Goal: Task Accomplishment & Management: Complete application form

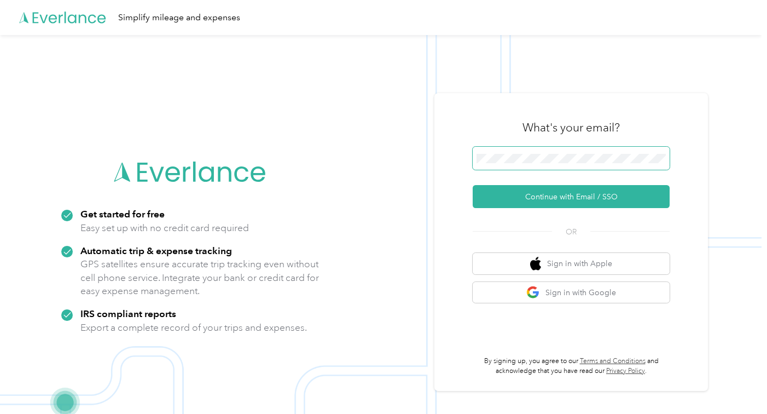
click at [554, 151] on span at bounding box center [571, 158] width 197 height 23
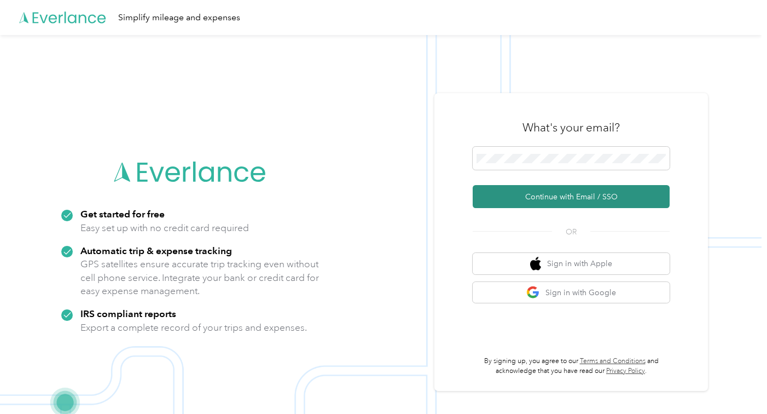
click at [536, 196] on button "Continue with Email / SSO" at bounding box center [571, 196] width 197 height 23
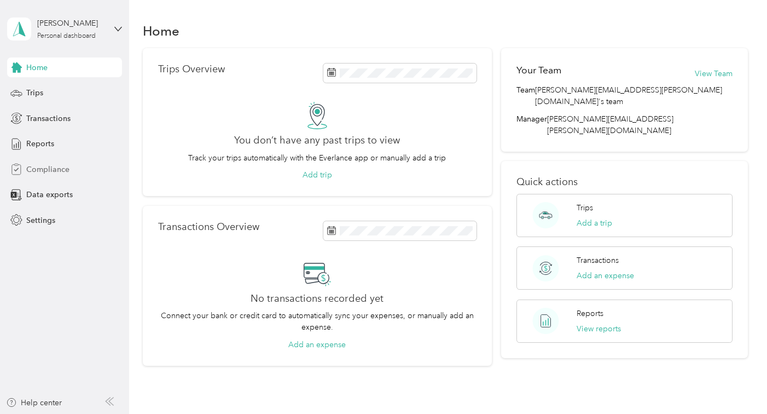
click at [42, 170] on span "Compliance" at bounding box center [47, 169] width 43 height 11
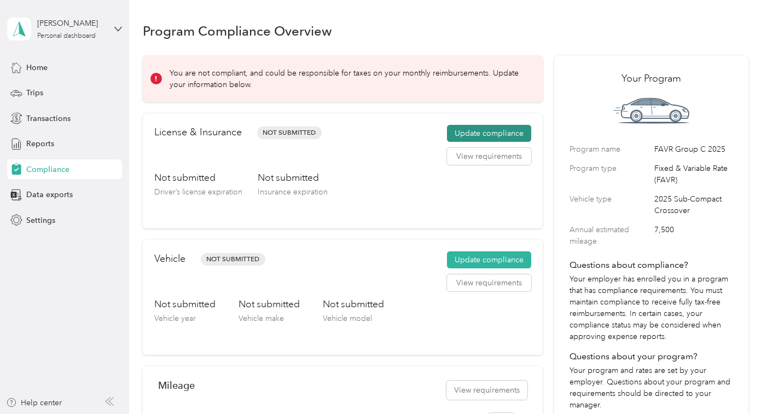
click at [497, 136] on button "Update compliance" at bounding box center [489, 134] width 84 height 18
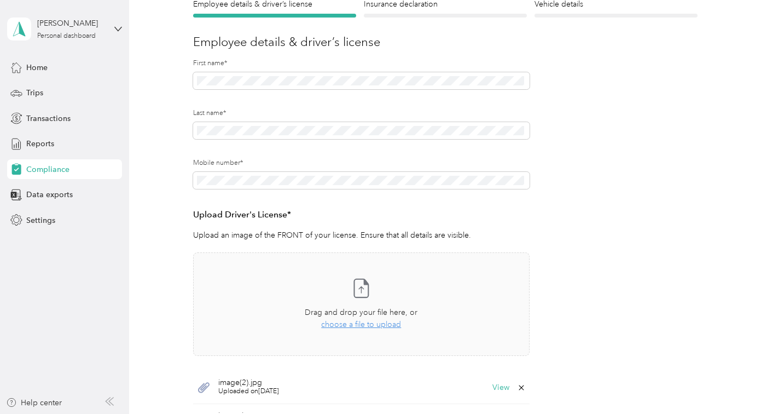
scroll to position [109, 0]
click at [555, 230] on form "Employee details & driver’s license License Insurance declaration Insurance Veh…" at bounding box center [445, 239] width 504 height 484
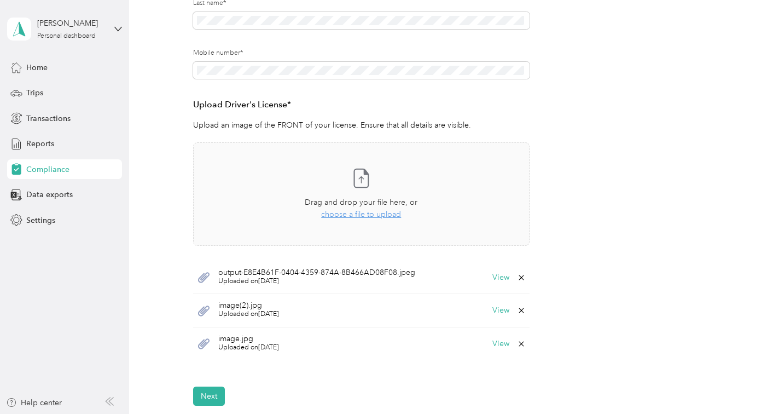
scroll to position [219, 0]
click at [502, 276] on button "View" at bounding box center [500, 277] width 17 height 8
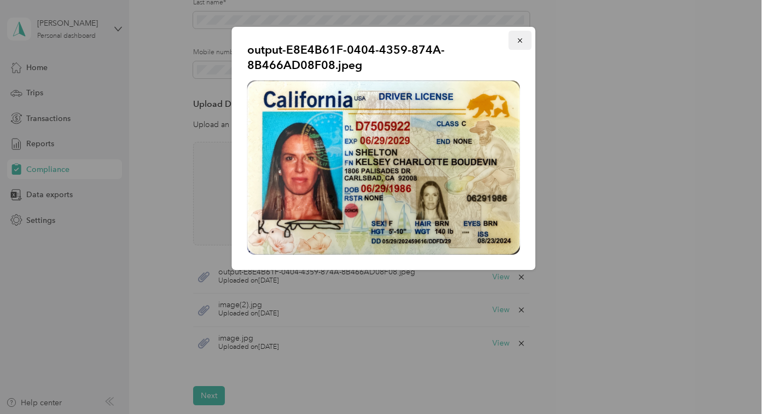
click at [519, 40] on icon "button" at bounding box center [519, 40] width 4 height 4
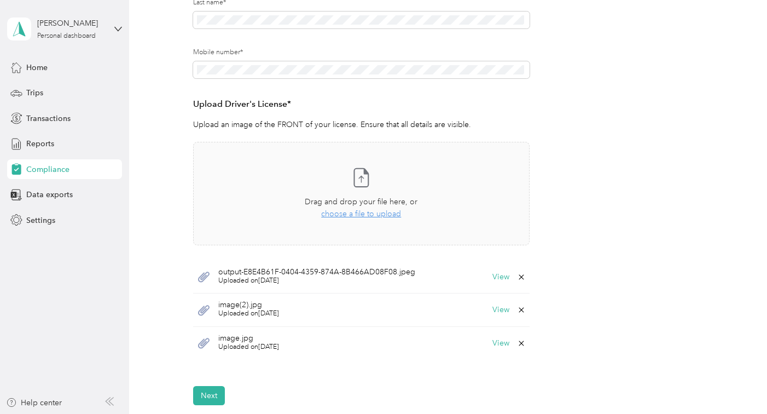
click at [520, 311] on icon at bounding box center [521, 309] width 5 height 5
click at [490, 317] on button "Yes" at bounding box center [491, 317] width 21 height 18
click at [528, 311] on form "Employee details & driver’s license License Insurance declaration Insurance Veh…" at bounding box center [445, 130] width 504 height 484
click at [518, 310] on icon at bounding box center [521, 309] width 9 height 9
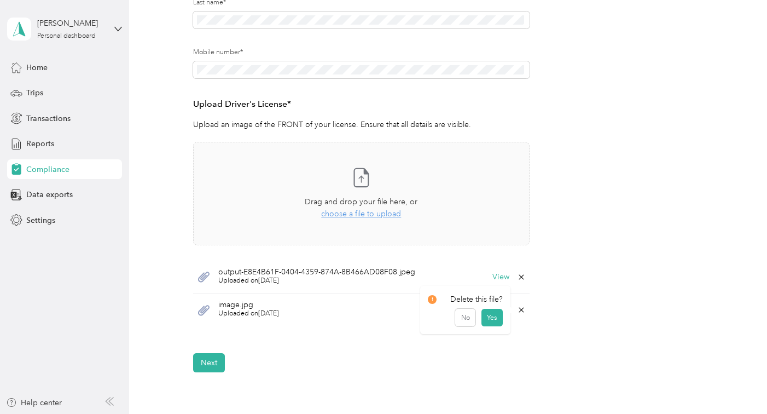
click at [498, 318] on button "Yes" at bounding box center [491, 317] width 21 height 18
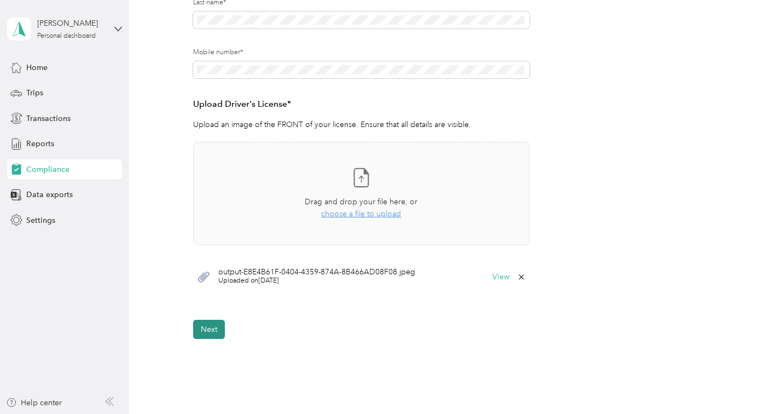
click at [212, 332] on button "Next" at bounding box center [209, 328] width 32 height 19
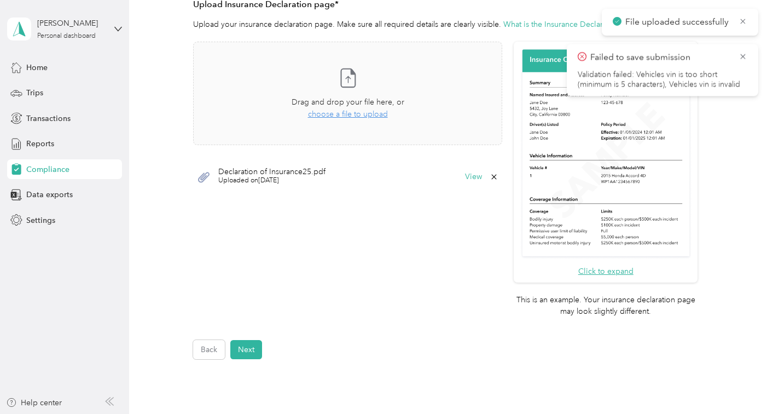
scroll to position [287, 0]
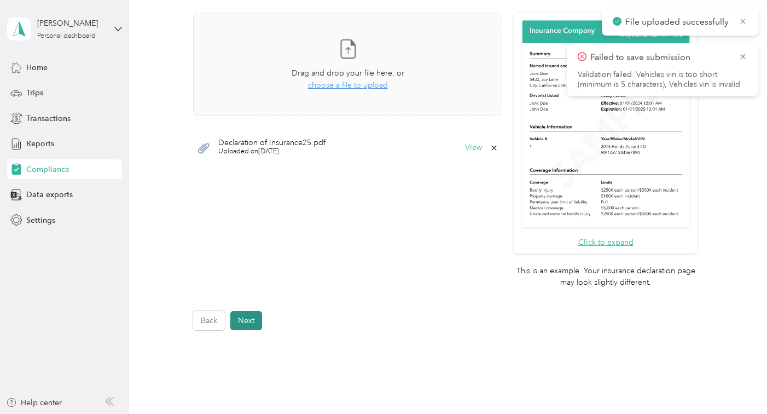
drag, startPoint x: 252, startPoint y: 309, endPoint x: 253, endPoint y: 315, distance: 6.1
click at [253, 312] on form "Employee details & driver’s license License Insurance declaration Insurance Veh…" at bounding box center [445, 75] width 504 height 510
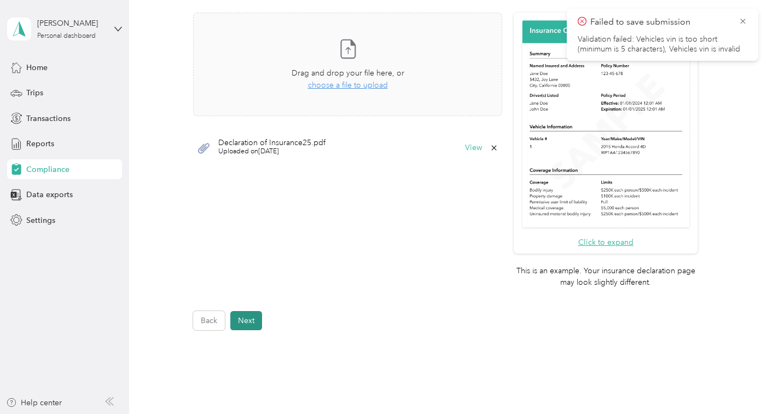
click at [253, 318] on button "Next" at bounding box center [246, 320] width 32 height 19
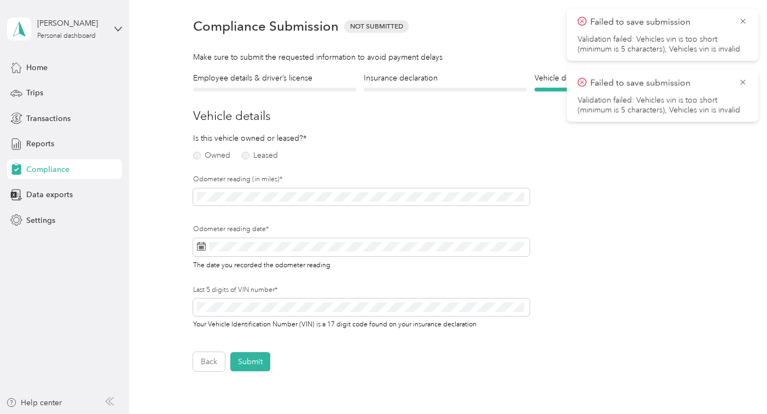
scroll to position [14, 0]
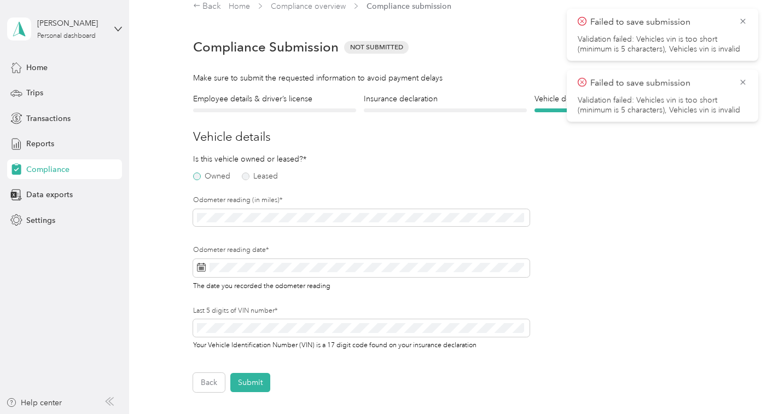
click at [198, 175] on label "Owned" at bounding box center [211, 176] width 37 height 8
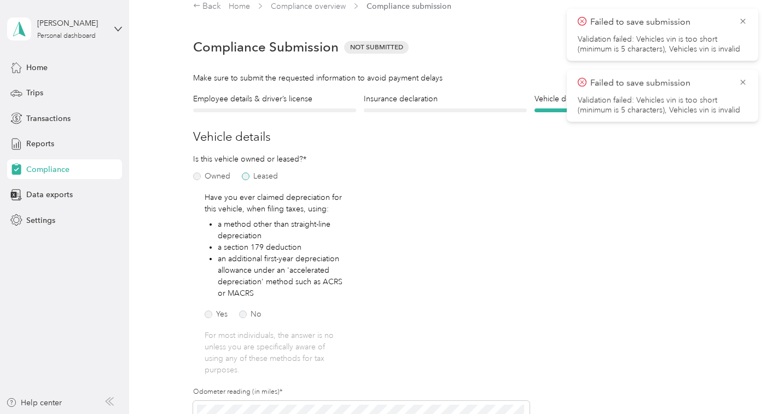
click at [246, 178] on label "Leased" at bounding box center [260, 176] width 36 height 8
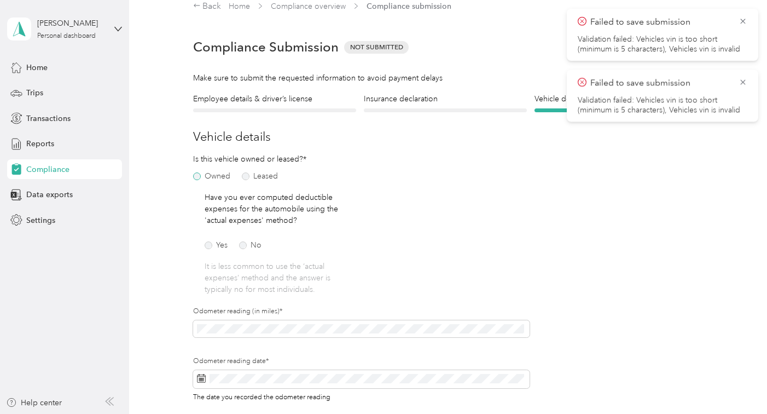
click at [200, 176] on label "Owned" at bounding box center [211, 176] width 37 height 8
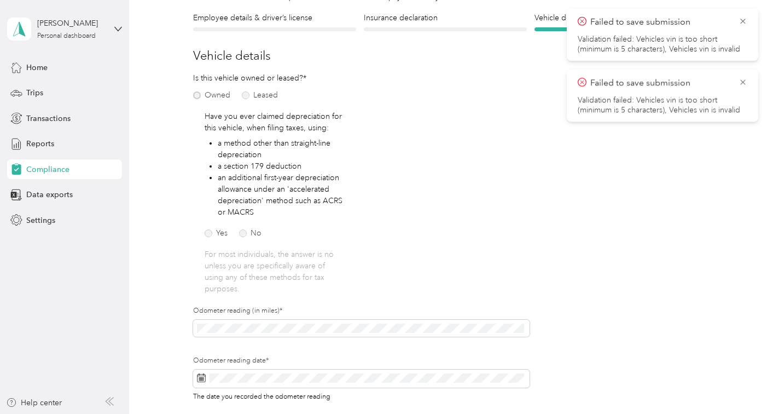
scroll to position [123, 0]
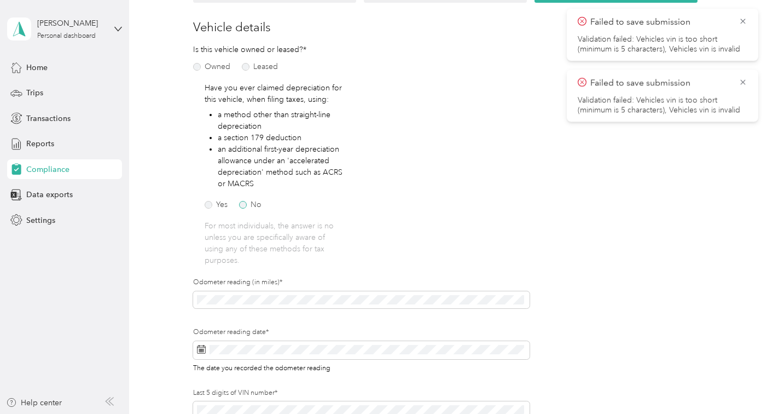
click at [247, 206] on label "No" at bounding box center [250, 205] width 22 height 8
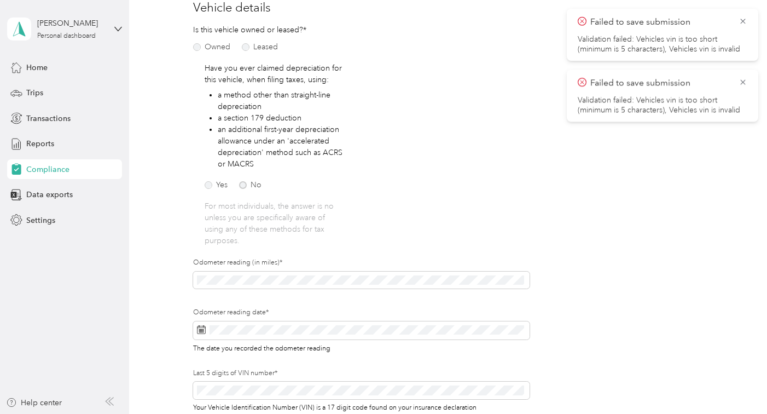
scroll to position [178, 0]
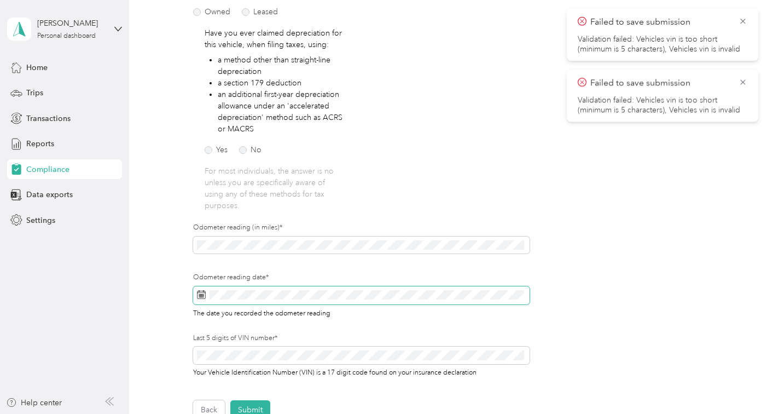
click at [294, 300] on span at bounding box center [361, 295] width 336 height 19
click at [202, 296] on rect at bounding box center [201, 296] width 1 height 1
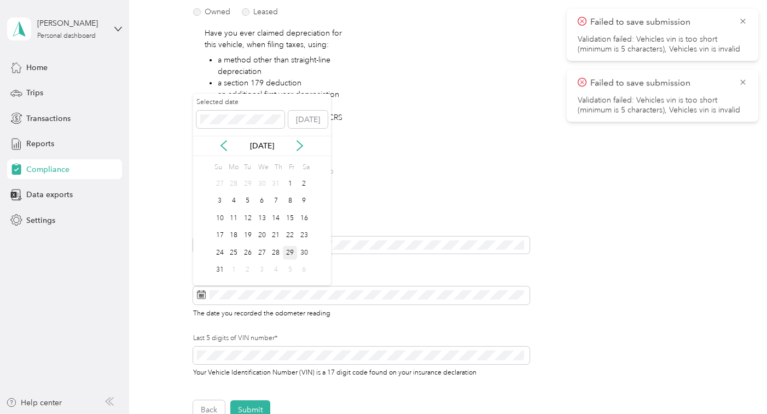
click at [289, 252] on div "29" at bounding box center [290, 253] width 14 height 14
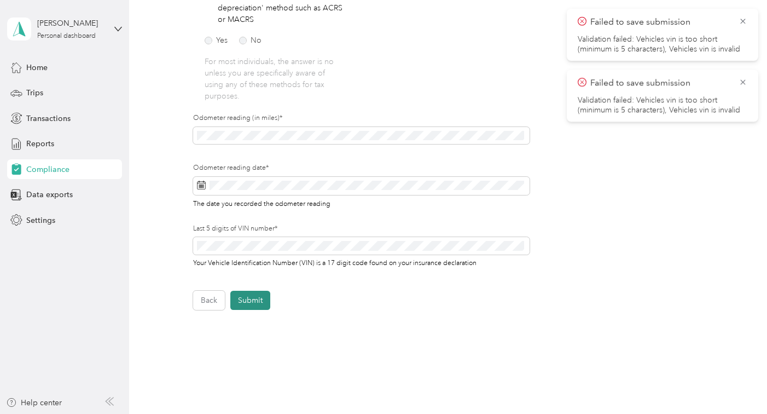
click at [257, 300] on button "Submit" at bounding box center [250, 299] width 40 height 19
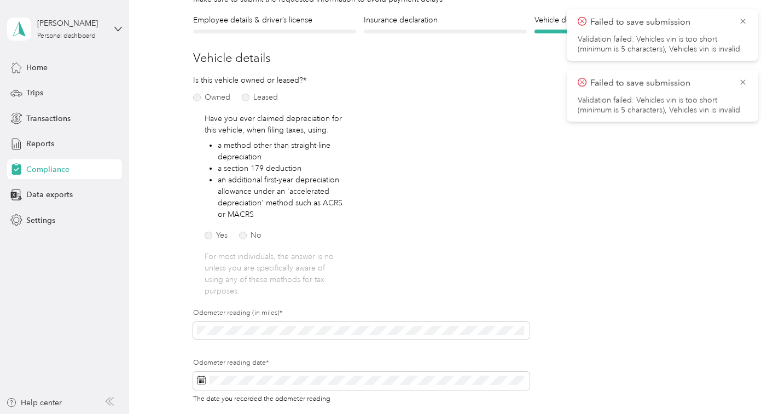
scroll to position [14, 0]
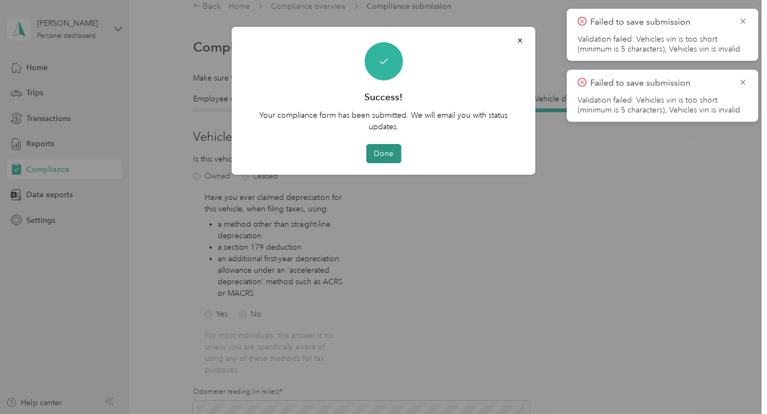
click at [385, 150] on button "Done" at bounding box center [383, 153] width 35 height 19
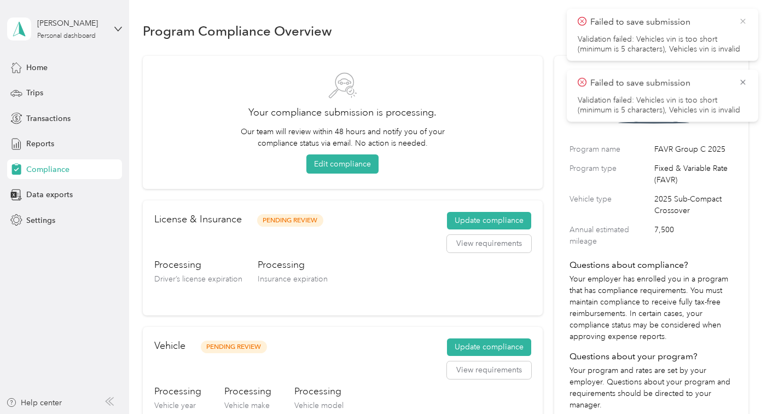
click at [743, 23] on icon at bounding box center [742, 21] width 9 height 10
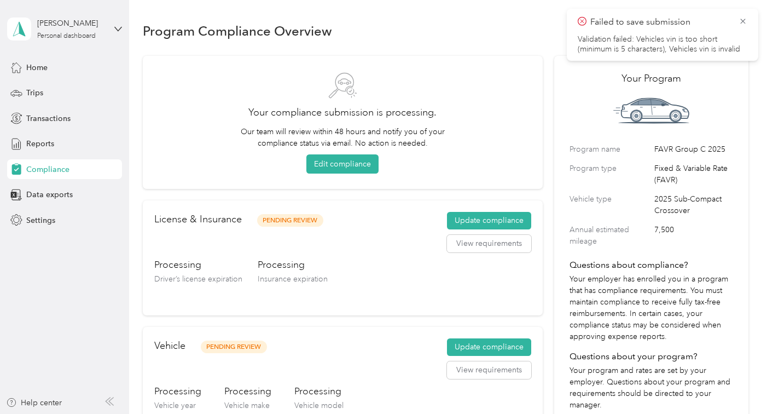
click at [743, 23] on icon at bounding box center [742, 21] width 9 height 10
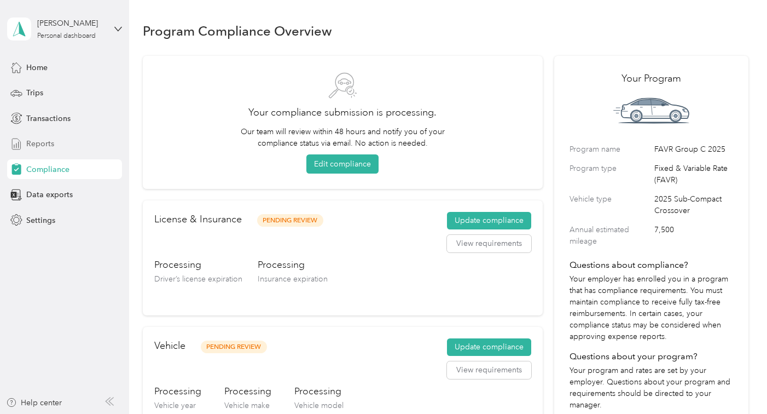
click at [26, 143] on span "Reports" at bounding box center [40, 143] width 28 height 11
